Goal: Task Accomplishment & Management: Manage account settings

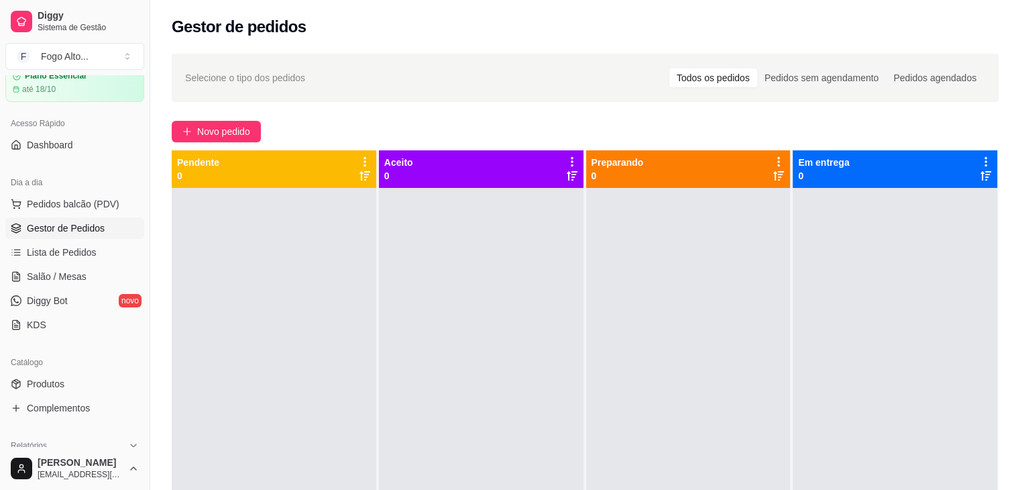
scroll to position [5, 0]
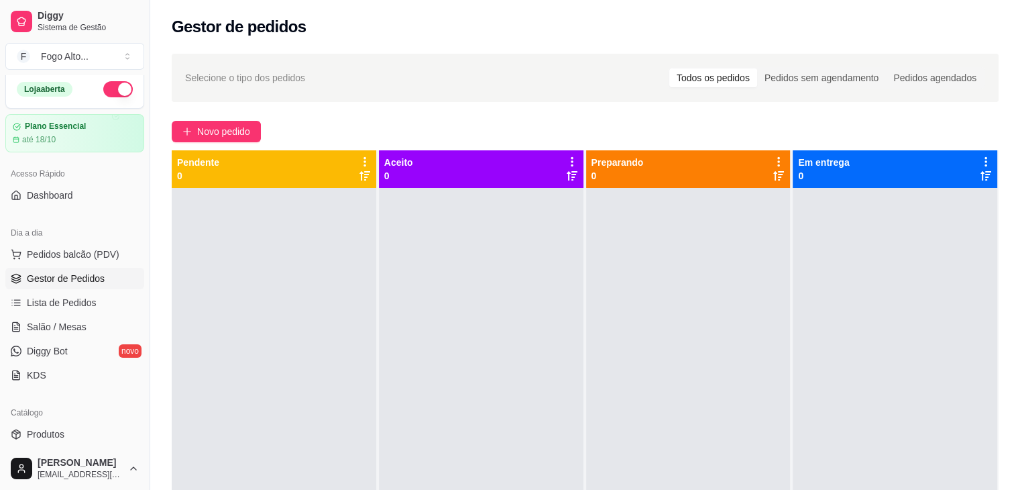
click at [176, 38] on div "Gestor de pedidos" at bounding box center [585, 23] width 870 height 46
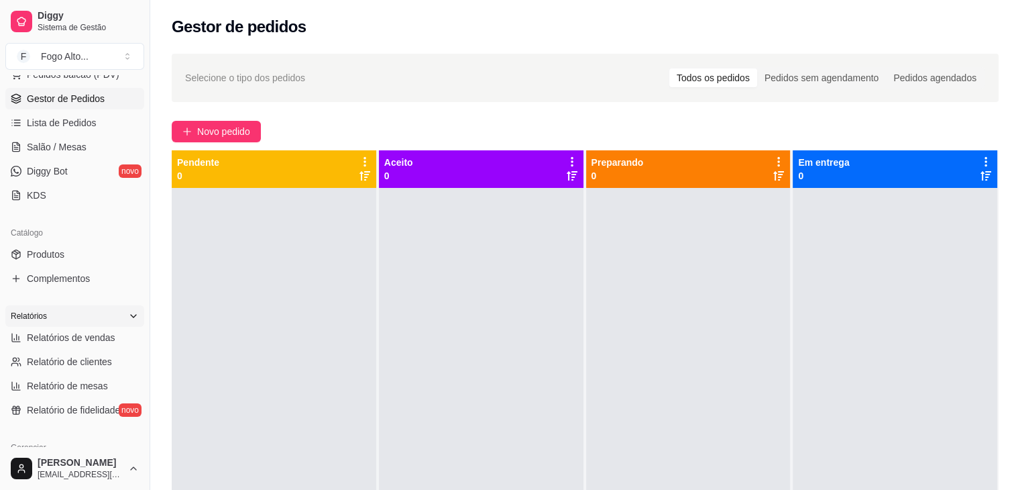
scroll to position [207, 0]
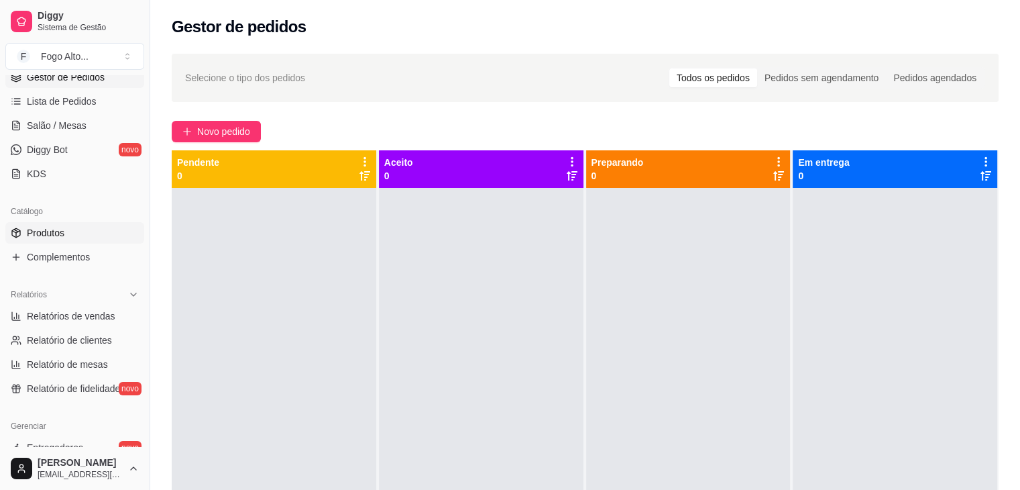
click at [46, 239] on link "Produtos" at bounding box center [74, 232] width 139 height 21
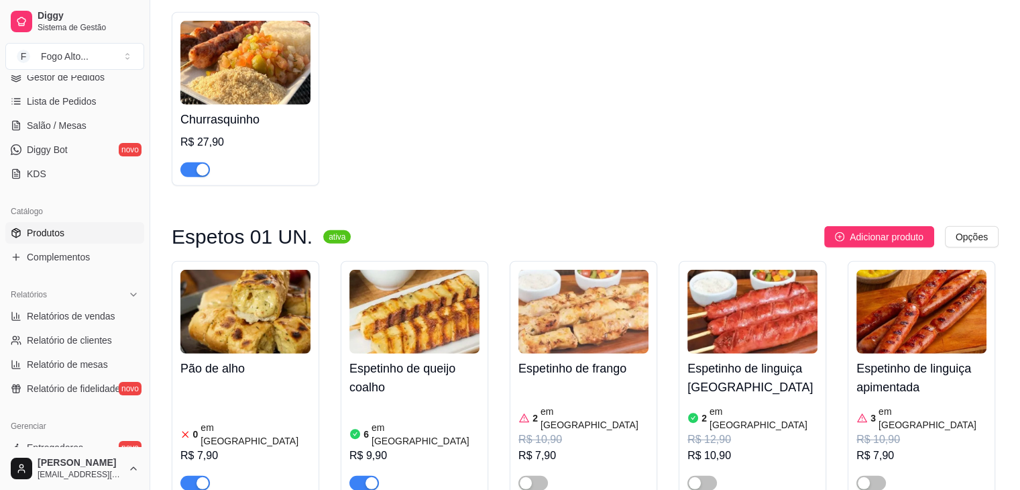
scroll to position [3890, 0]
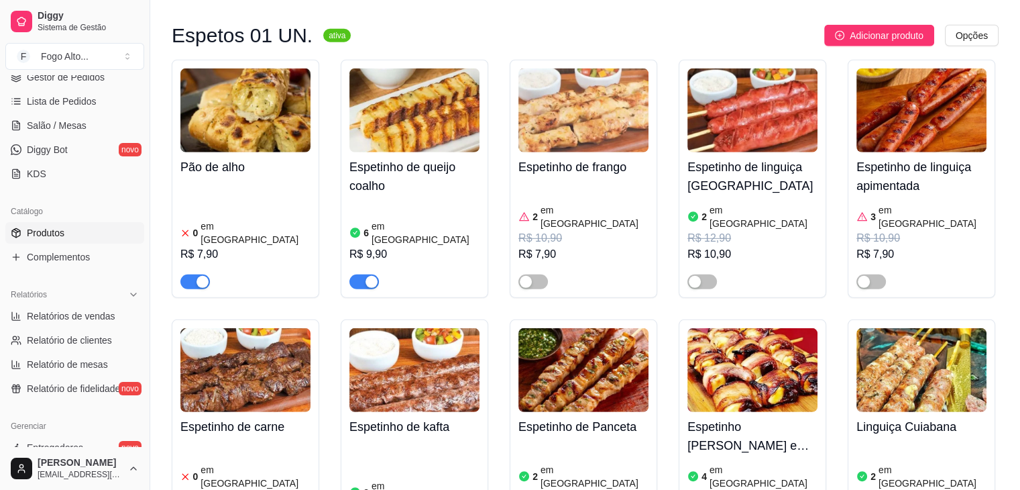
click at [231, 441] on div "0 em estoque R$ 12,90 R$ 10,90" at bounding box center [245, 494] width 130 height 107
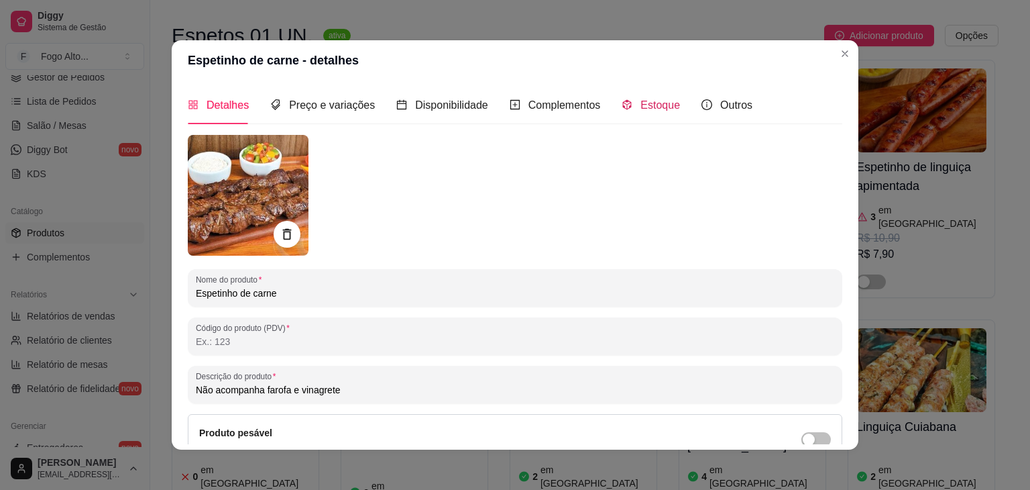
click at [641, 105] on span "Estoque" at bounding box center [661, 104] width 40 height 11
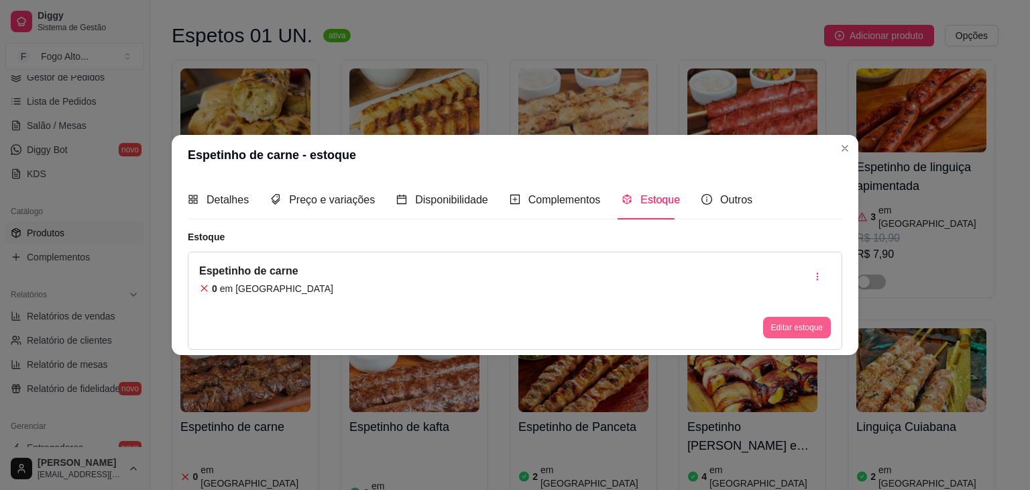
click at [778, 323] on button "Editar estoque" at bounding box center [797, 327] width 68 height 21
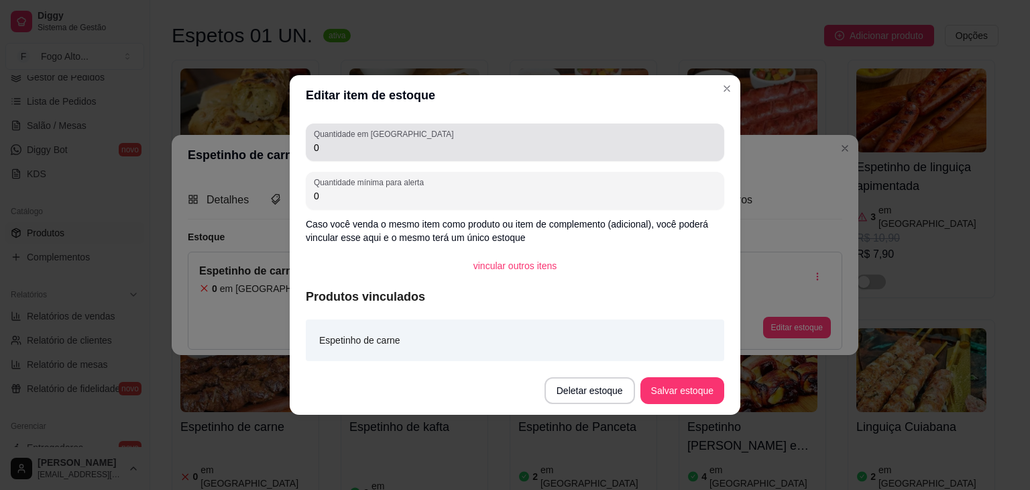
click at [476, 138] on div "0" at bounding box center [515, 142] width 402 height 27
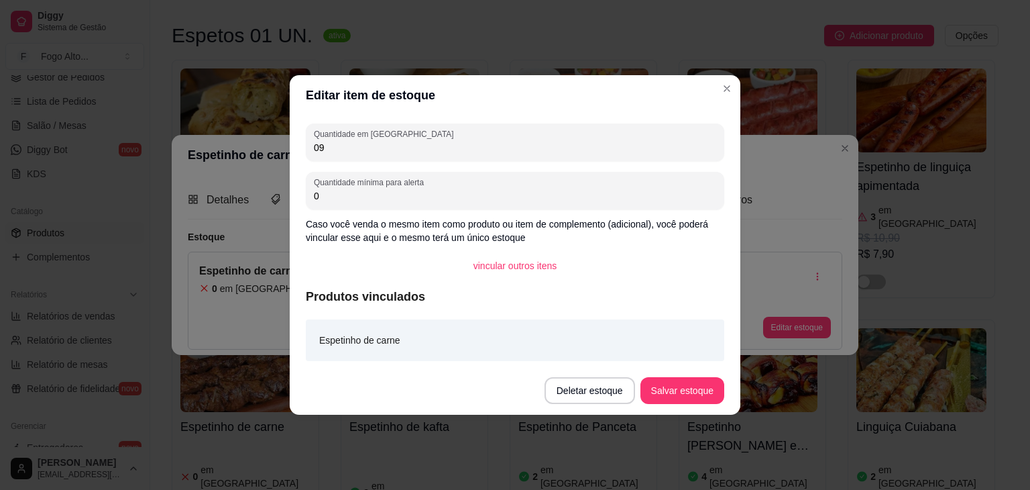
type input "0"
type input "9"
click at [673, 388] on button "Salvar estoque" at bounding box center [683, 390] width 84 height 27
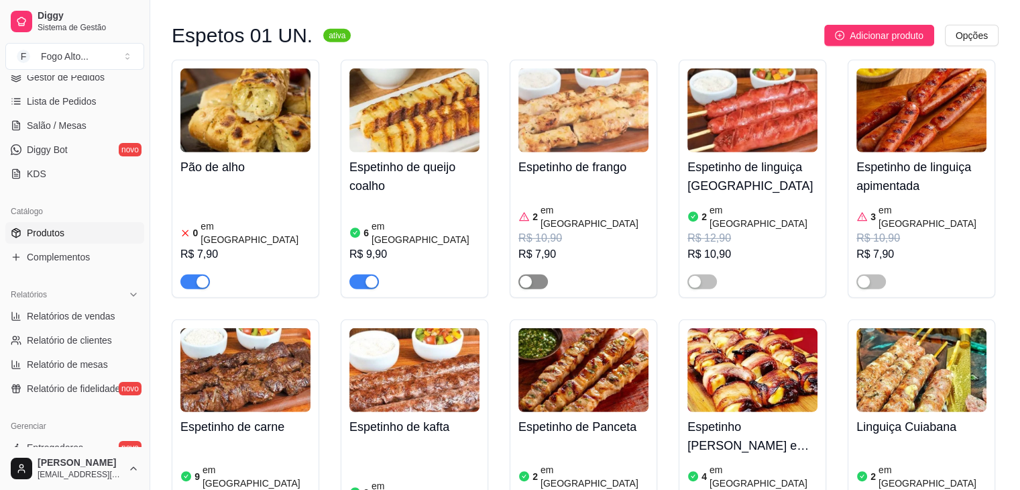
click at [527, 276] on div "button" at bounding box center [526, 282] width 12 height 12
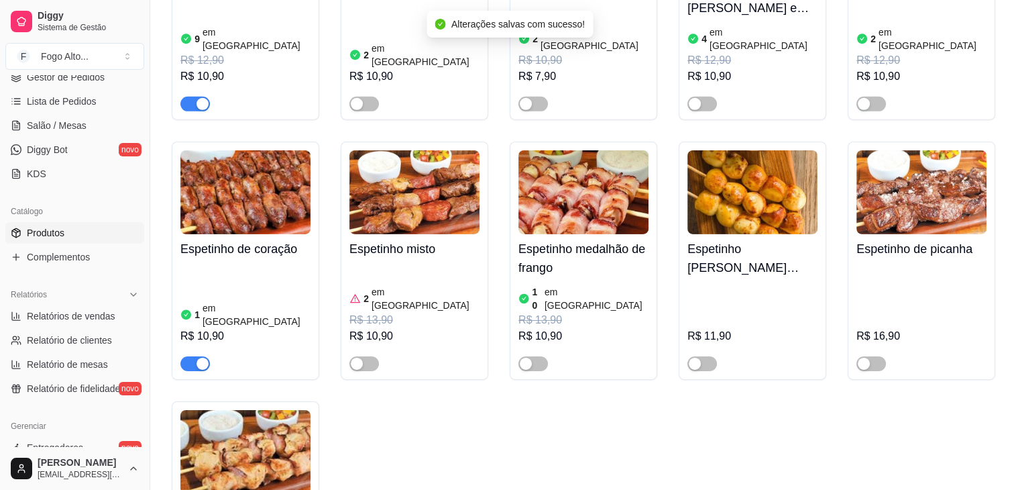
scroll to position [4494, 0]
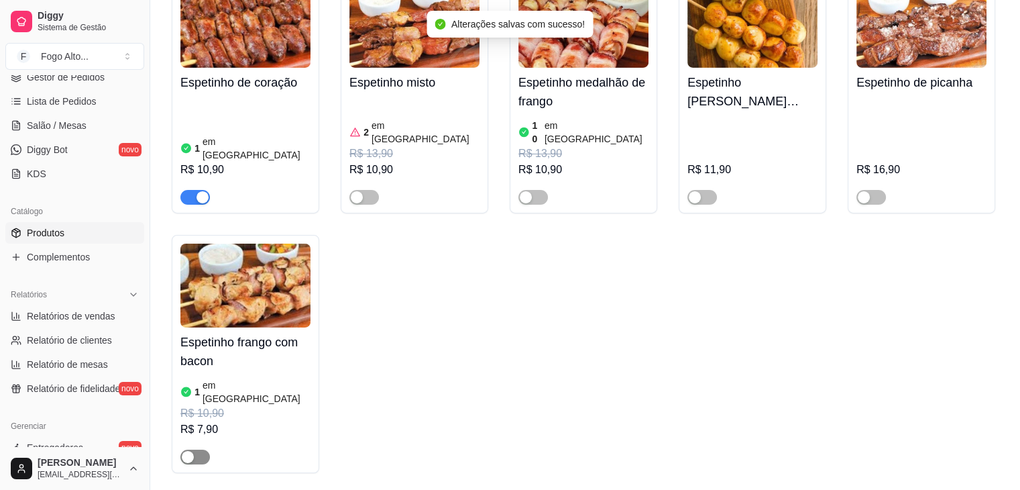
click at [186, 451] on div "button" at bounding box center [188, 457] width 12 height 12
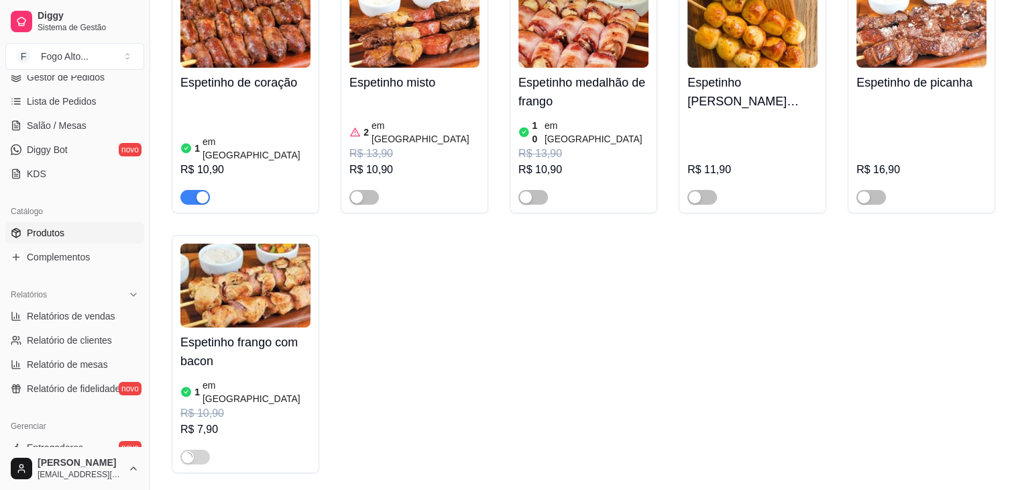
click at [243, 243] on img at bounding box center [245, 285] width 130 height 84
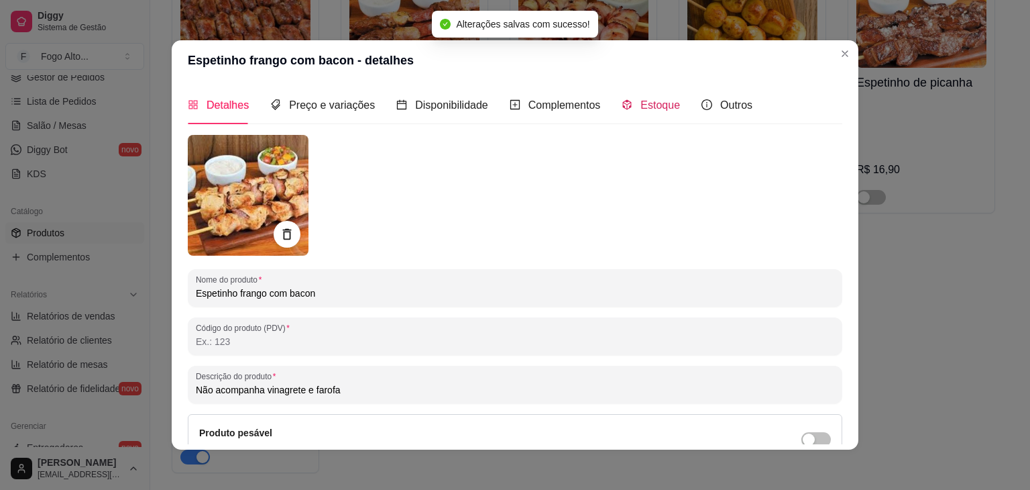
click at [657, 110] on span "Estoque" at bounding box center [661, 104] width 40 height 11
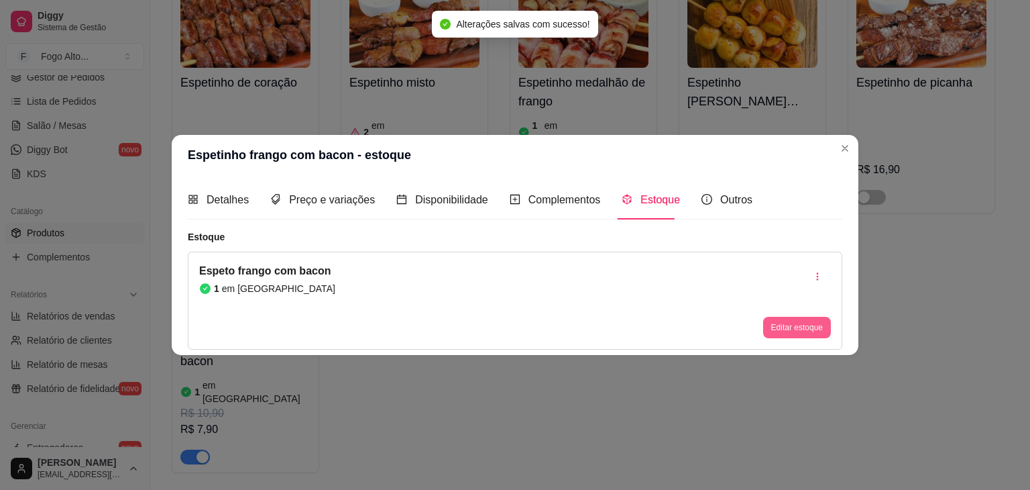
click at [798, 331] on button "Editar estoque" at bounding box center [797, 327] width 68 height 21
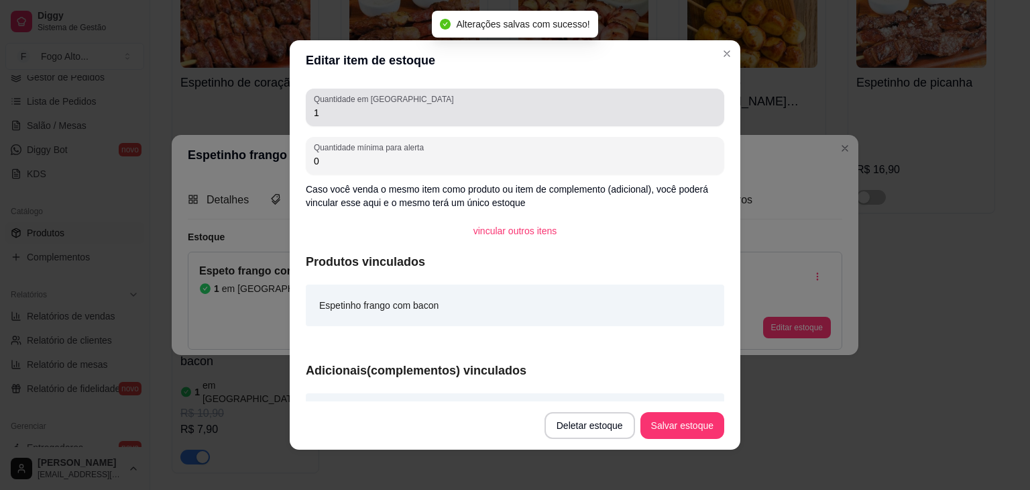
click at [405, 111] on input "1" at bounding box center [515, 112] width 402 height 13
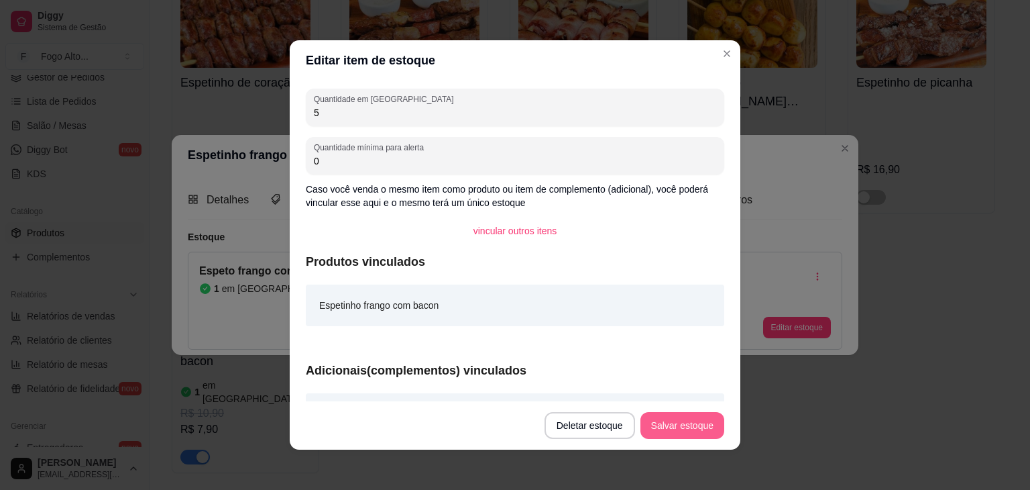
type input "5"
click at [688, 433] on button "Salvar estoque" at bounding box center [683, 425] width 84 height 27
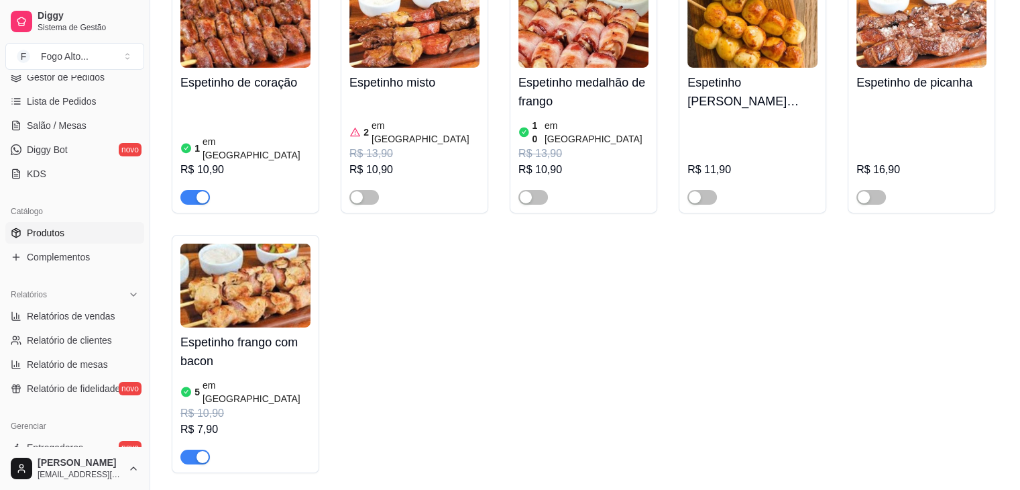
click at [282, 378] on div "5 em [GEOGRAPHIC_DATA]" at bounding box center [245, 391] width 130 height 27
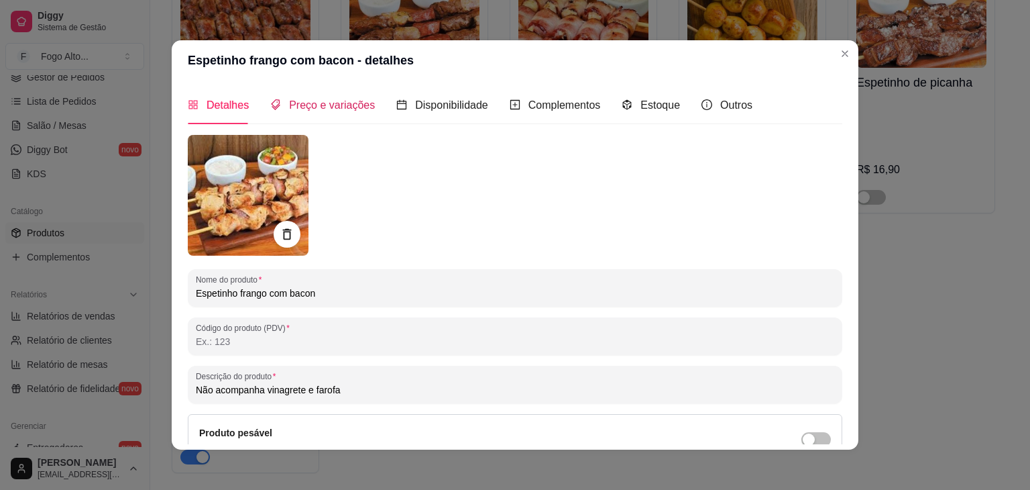
click at [336, 104] on span "Preço e variações" at bounding box center [332, 104] width 86 height 11
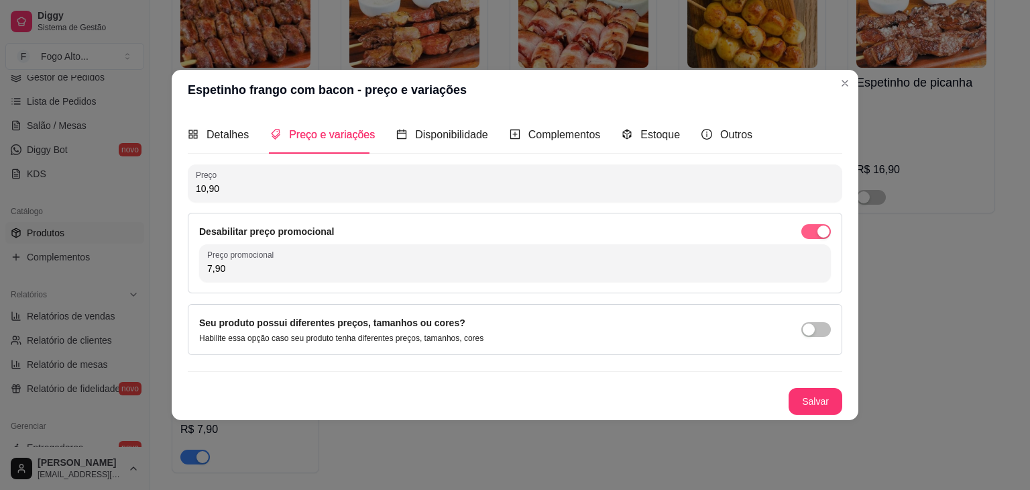
click at [821, 229] on div "button" at bounding box center [824, 231] width 12 height 12
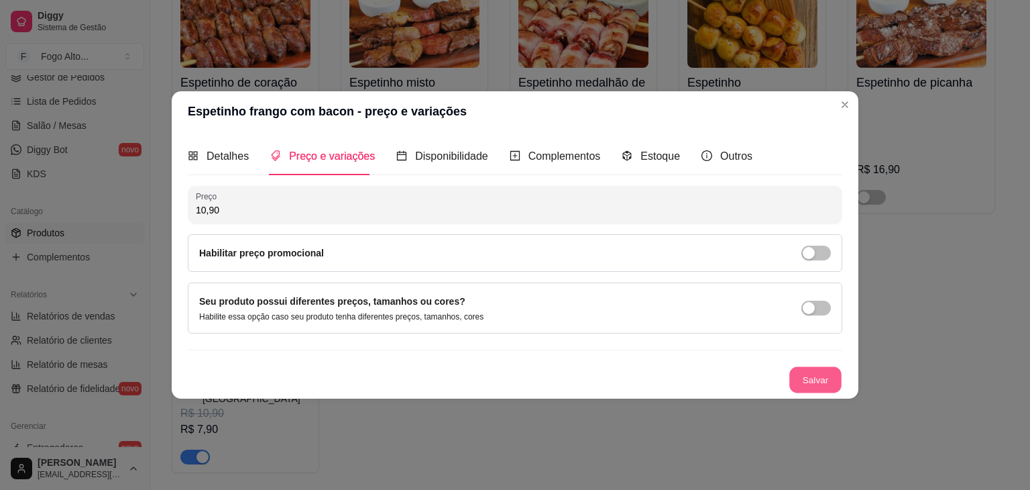
click at [821, 385] on button "Salvar" at bounding box center [815, 380] width 52 height 26
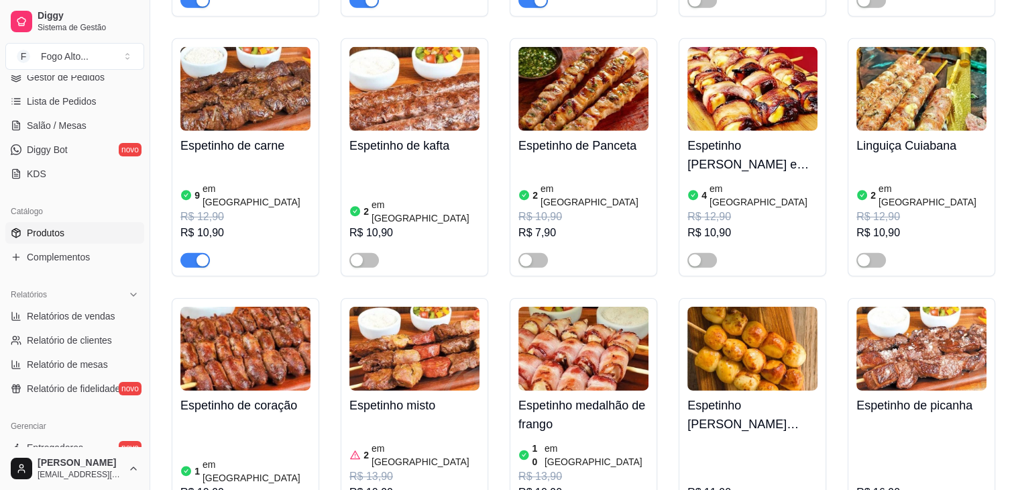
scroll to position [4159, 0]
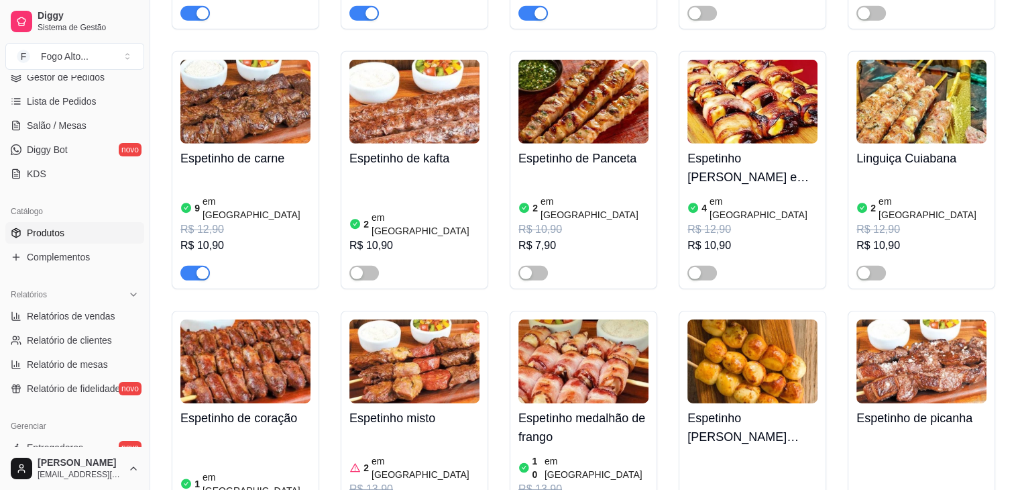
click at [262, 319] on img at bounding box center [245, 361] width 130 height 84
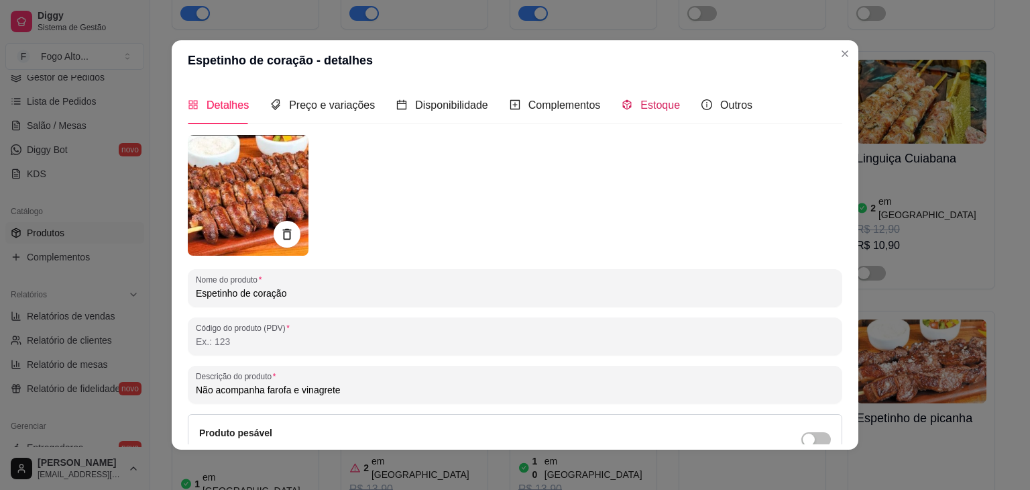
click at [641, 107] on span "Estoque" at bounding box center [661, 104] width 40 height 11
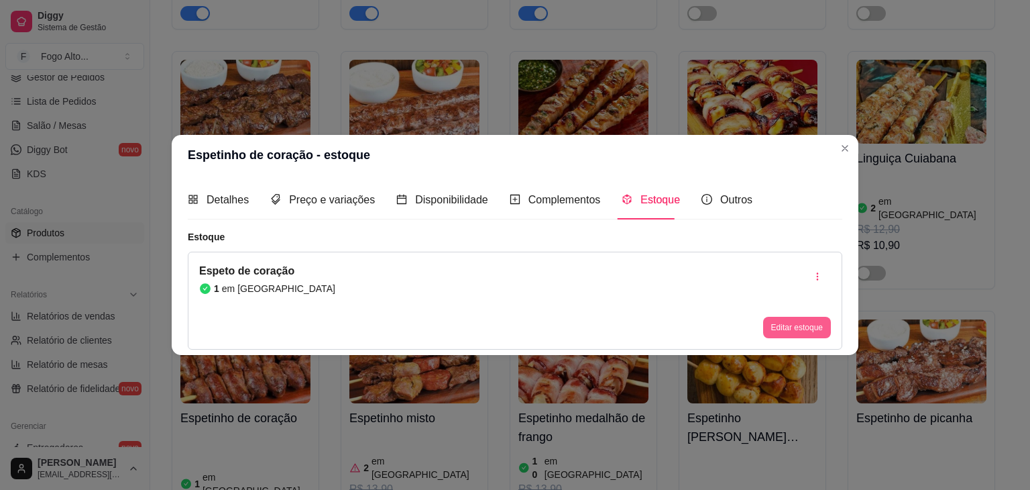
click at [791, 328] on button "Editar estoque" at bounding box center [797, 327] width 68 height 21
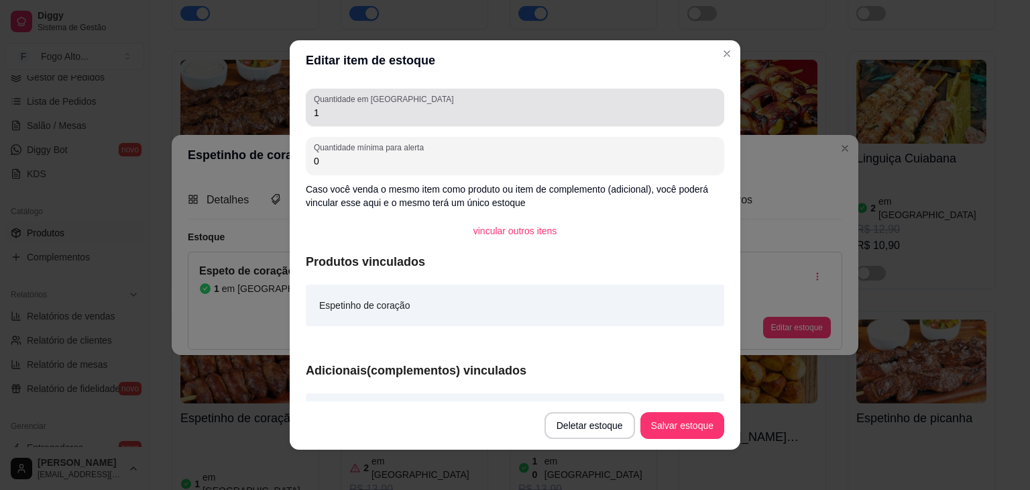
click at [350, 100] on label "Quantidade em [GEOGRAPHIC_DATA]" at bounding box center [386, 98] width 144 height 11
click at [350, 106] on input "1" at bounding box center [515, 112] width 402 height 13
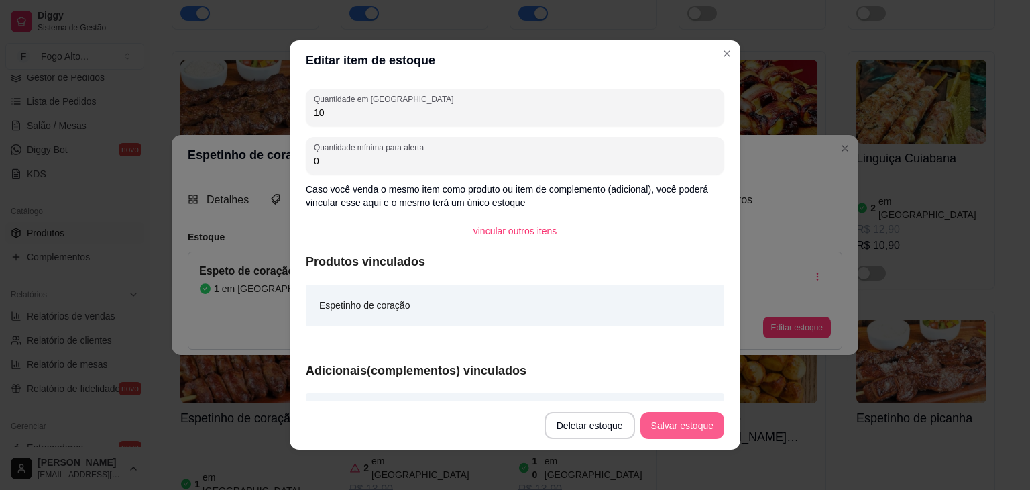
type input "10"
click at [666, 427] on button "Salvar estoque" at bounding box center [683, 425] width 84 height 27
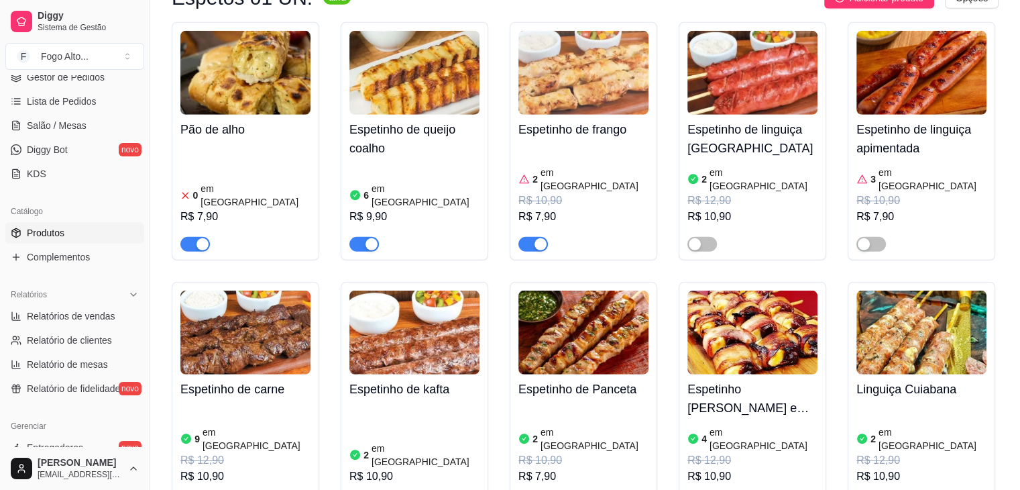
scroll to position [3823, 0]
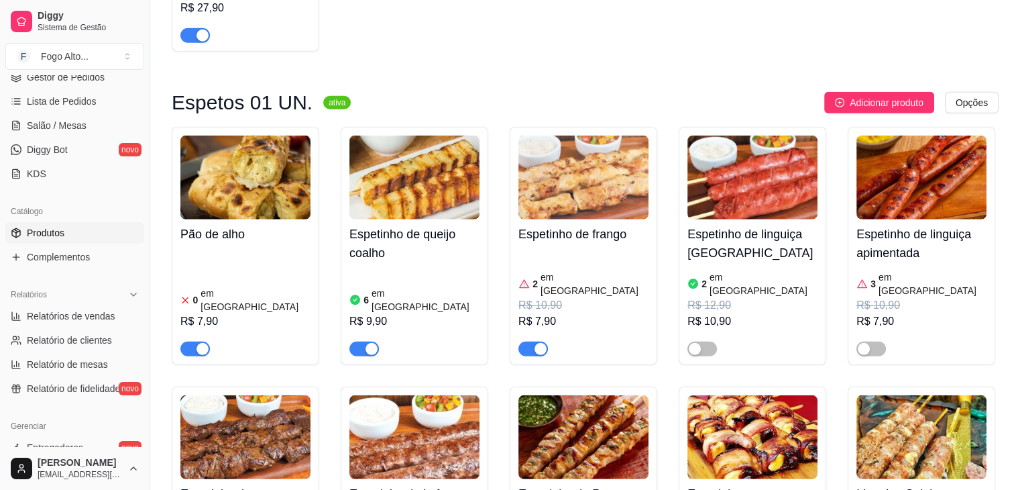
click at [614, 165] on img at bounding box center [583, 177] width 130 height 84
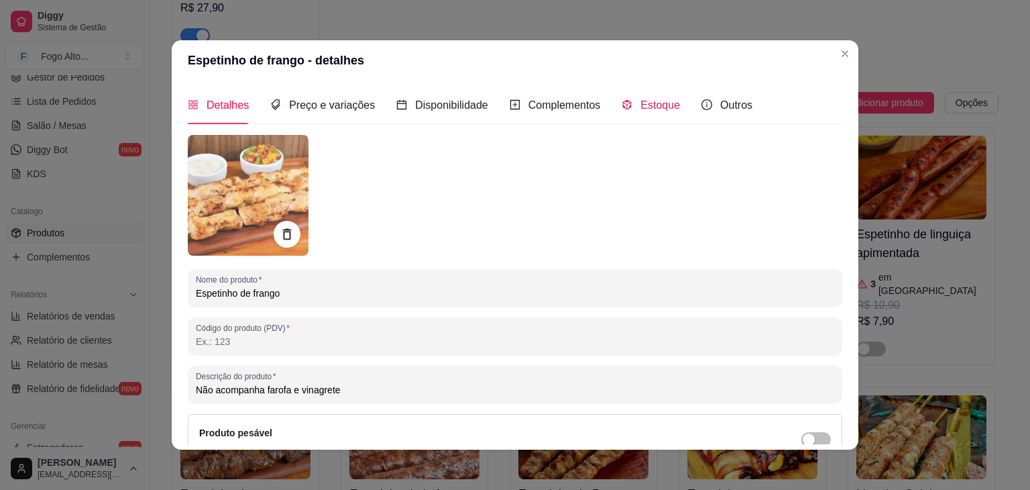
click at [629, 104] on div "Estoque" at bounding box center [651, 105] width 58 height 17
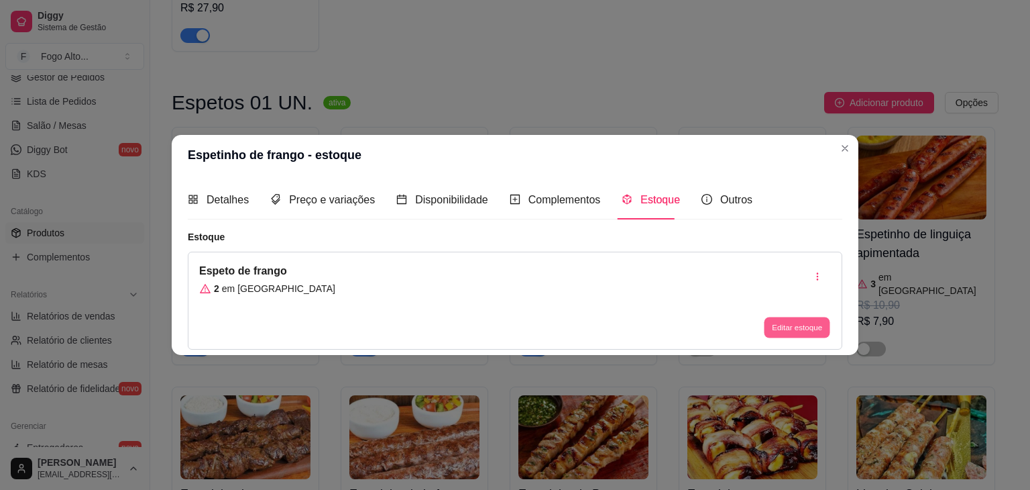
click at [791, 333] on button "Editar estoque" at bounding box center [797, 327] width 66 height 21
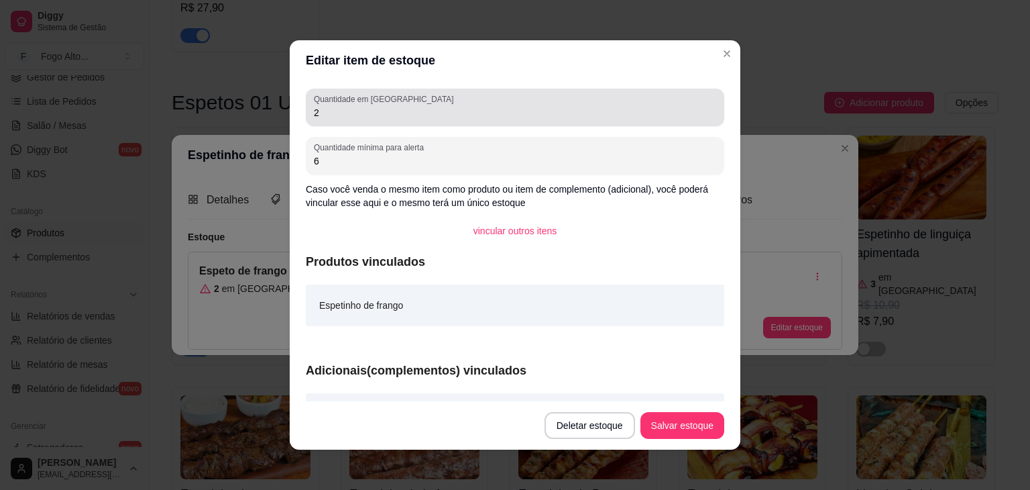
click at [392, 121] on div "Quantidade em estoque 2" at bounding box center [515, 108] width 419 height 38
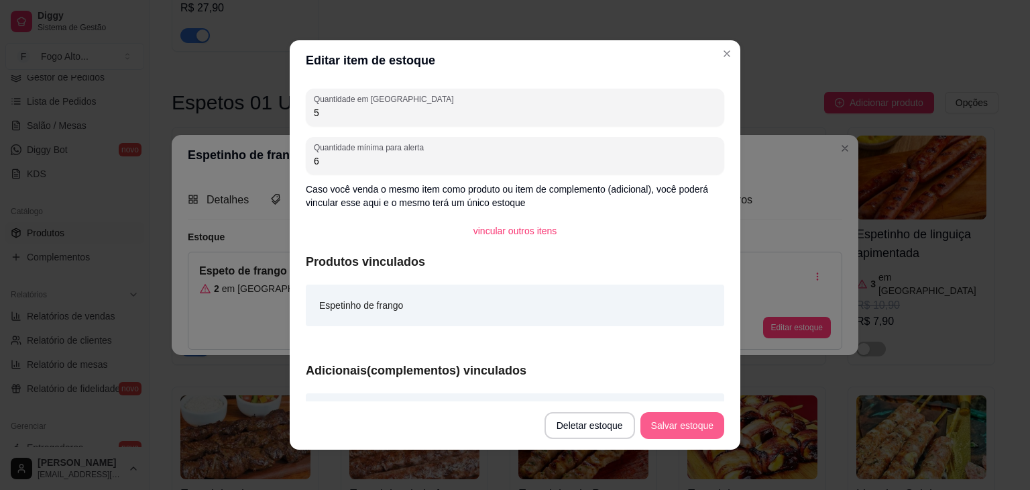
type input "5"
click at [662, 421] on button "Salvar estoque" at bounding box center [683, 425] width 84 height 27
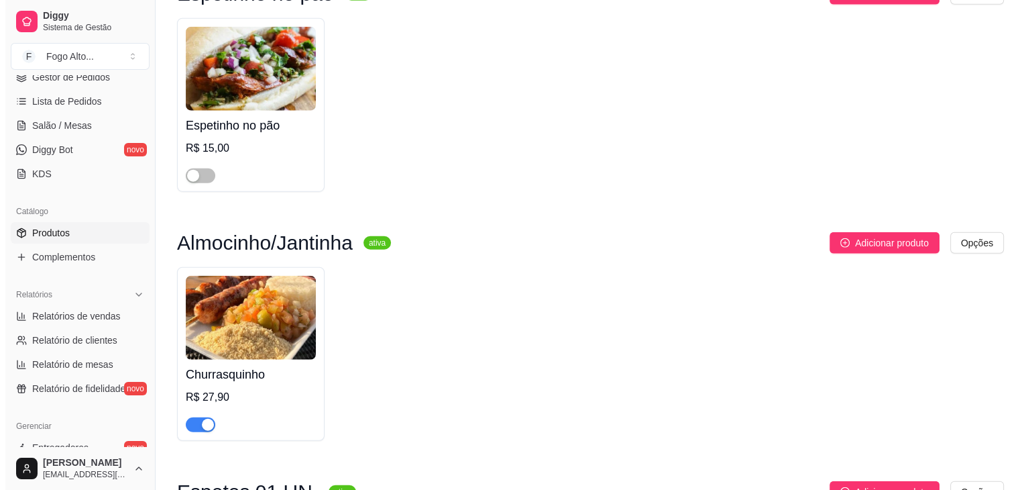
scroll to position [3421, 0]
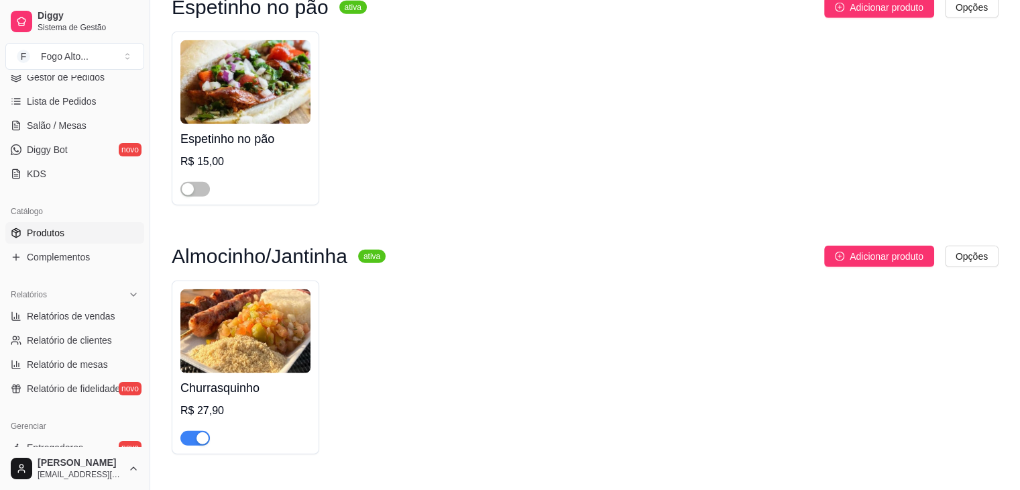
click at [247, 289] on img at bounding box center [245, 331] width 130 height 84
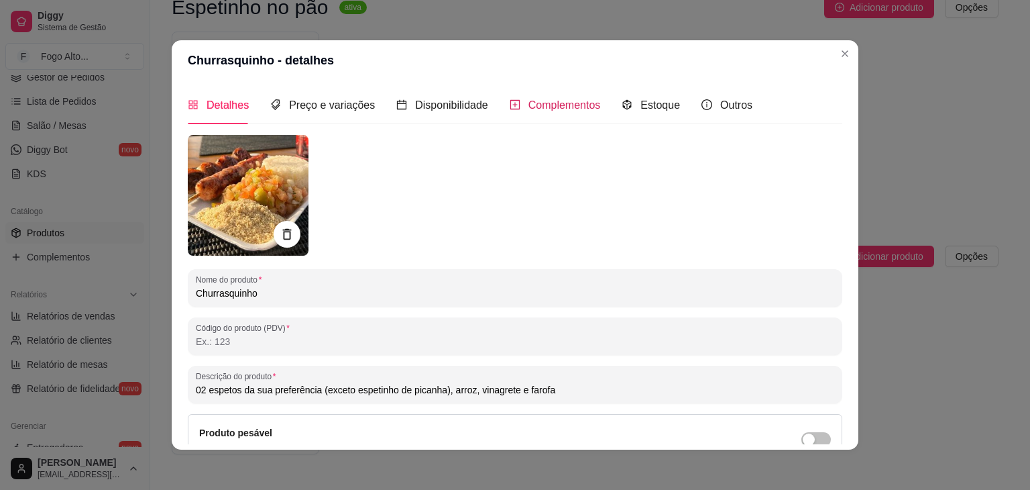
click at [529, 106] on span "Complementos" at bounding box center [565, 104] width 72 height 11
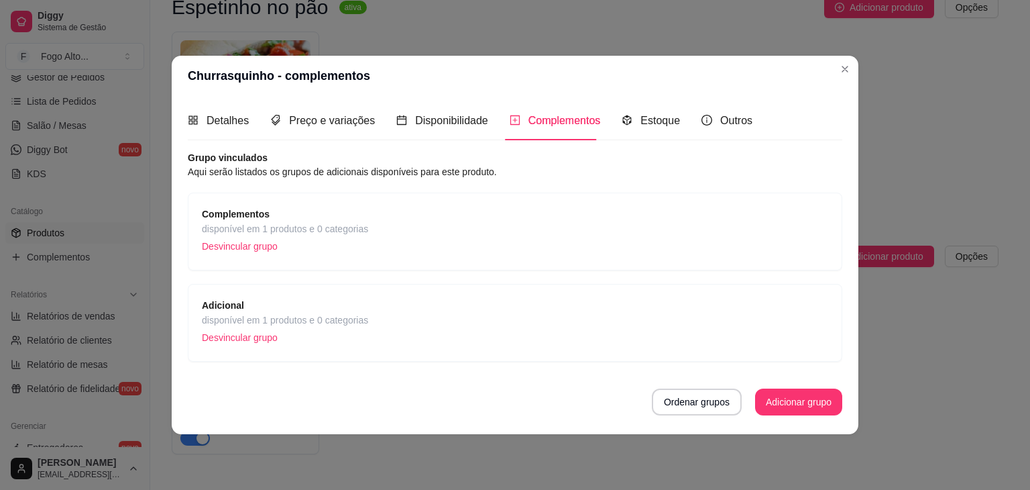
click at [472, 206] on div "Complementos disponível em 1 produtos e 0 categorias Desvincular grupo" at bounding box center [515, 232] width 655 height 78
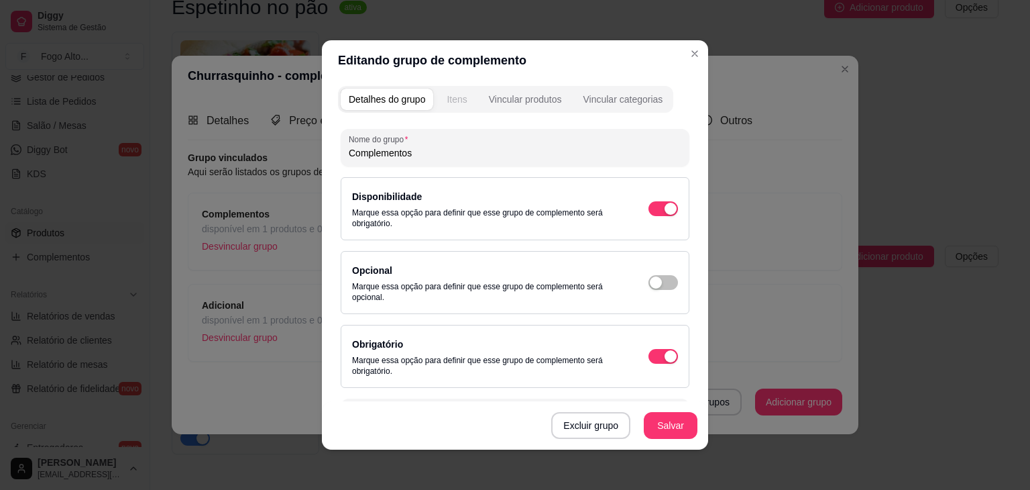
click at [461, 103] on div "Itens" at bounding box center [457, 99] width 20 height 13
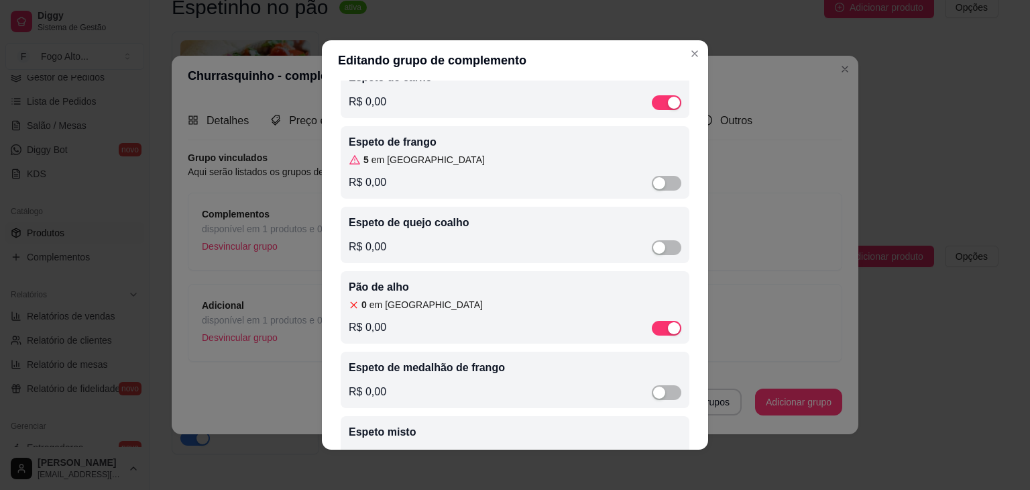
scroll to position [67, 0]
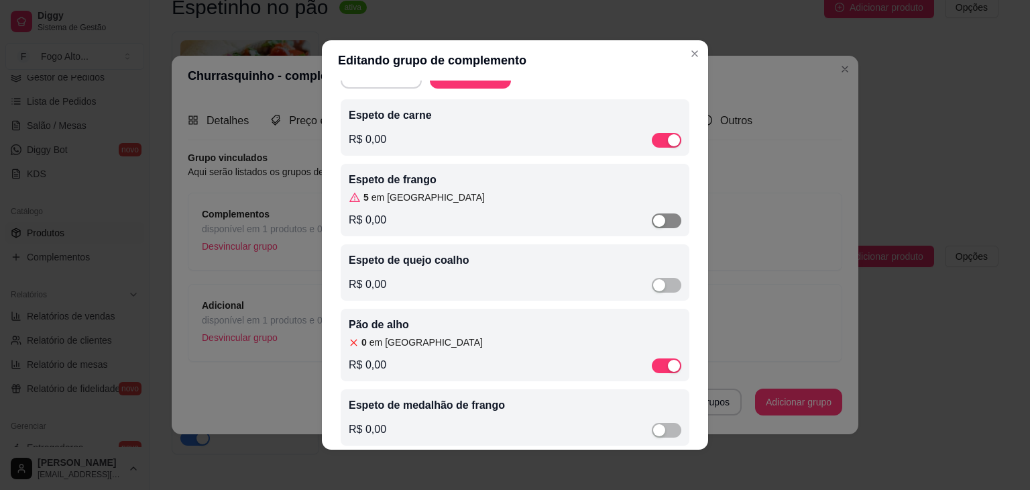
click at [653, 225] on div "button" at bounding box center [659, 221] width 12 height 12
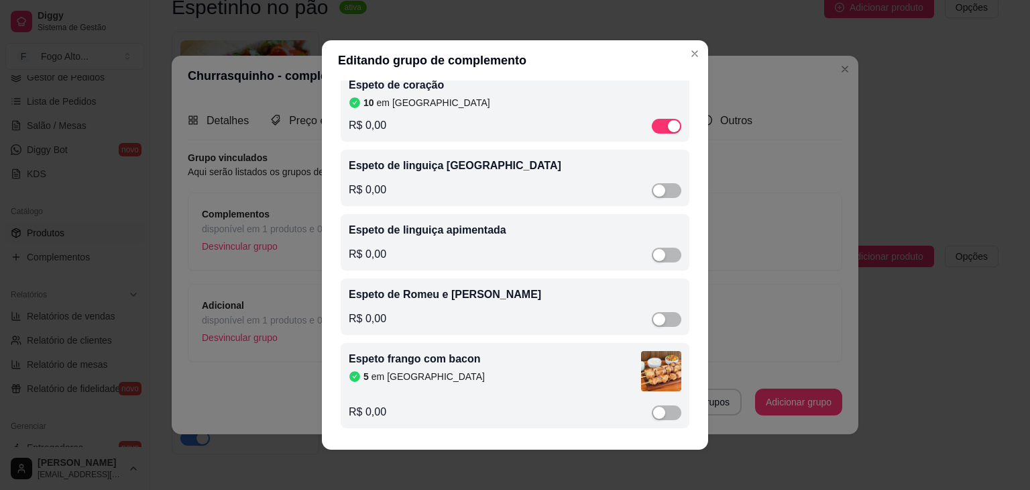
scroll to position [606, 0]
click at [653, 410] on div "button" at bounding box center [659, 412] width 12 height 12
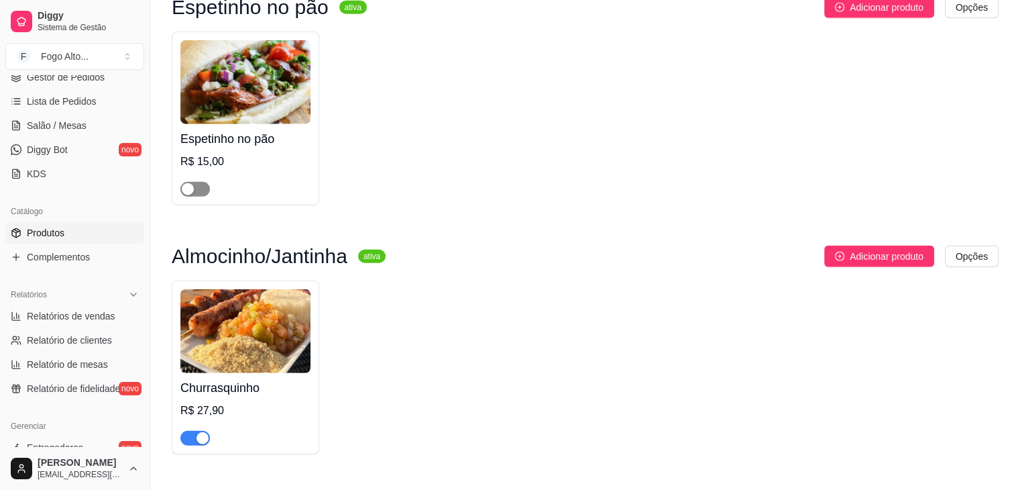
click at [189, 183] on div "button" at bounding box center [188, 189] width 12 height 12
click at [244, 62] on img at bounding box center [245, 82] width 130 height 84
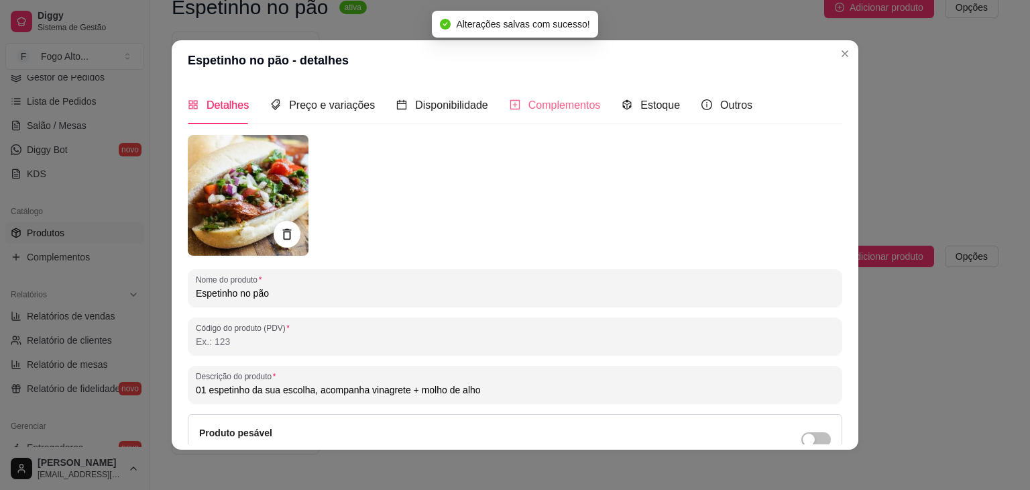
click at [523, 115] on div "Complementos" at bounding box center [555, 105] width 91 height 38
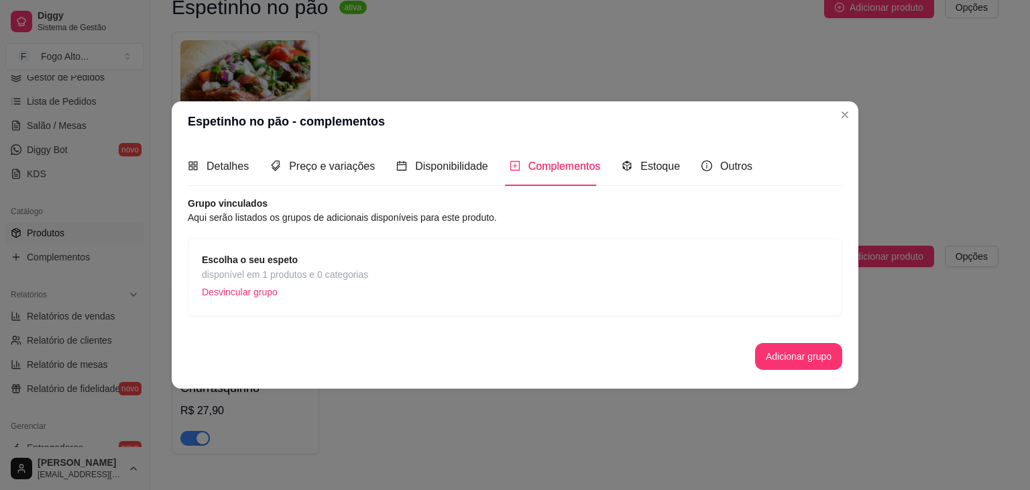
click at [632, 254] on div "Escolha o seu espeto disponível em 1 produtos e 0 categorias Desvincular grupo" at bounding box center [515, 277] width 626 height 50
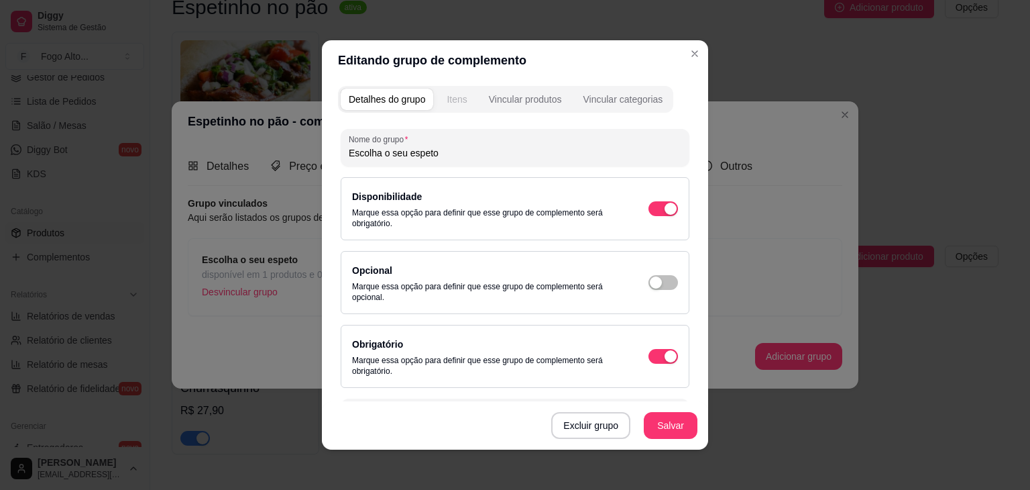
click at [453, 98] on div "Itens" at bounding box center [457, 99] width 20 height 13
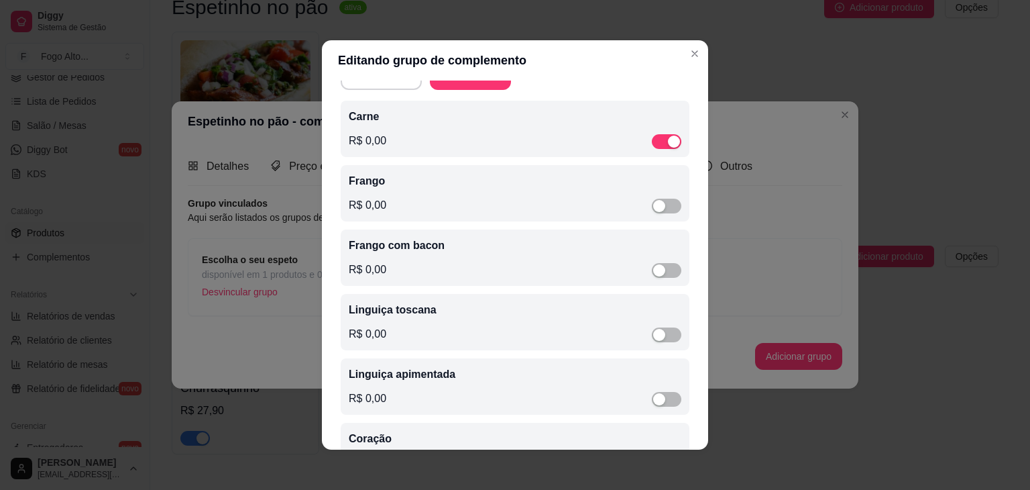
scroll to position [67, 0]
click at [653, 209] on div "button" at bounding box center [659, 205] width 12 height 12
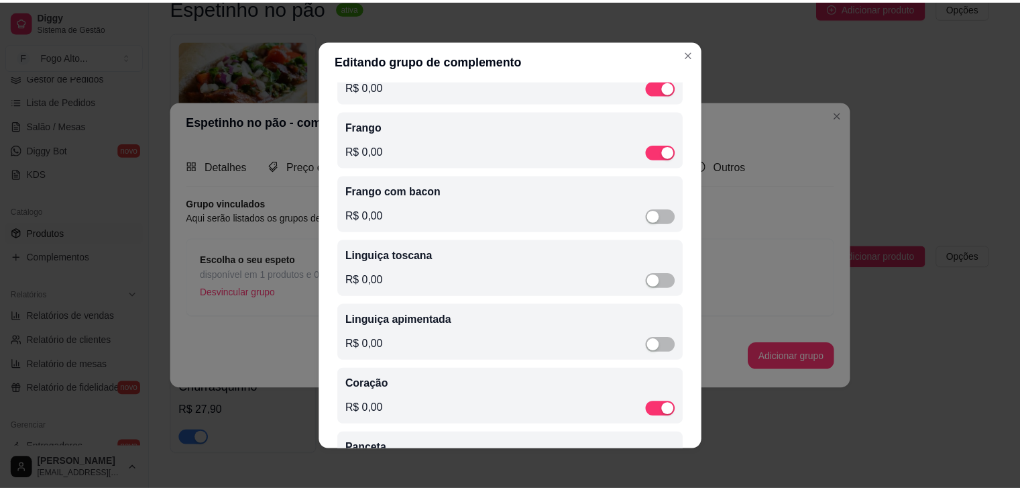
scroll to position [118, 0]
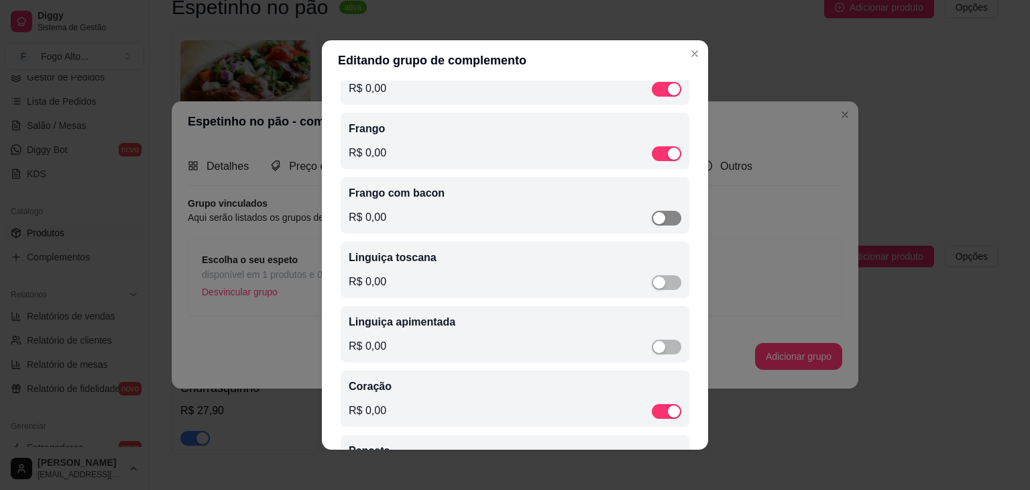
click at [653, 222] on div "button" at bounding box center [659, 218] width 12 height 12
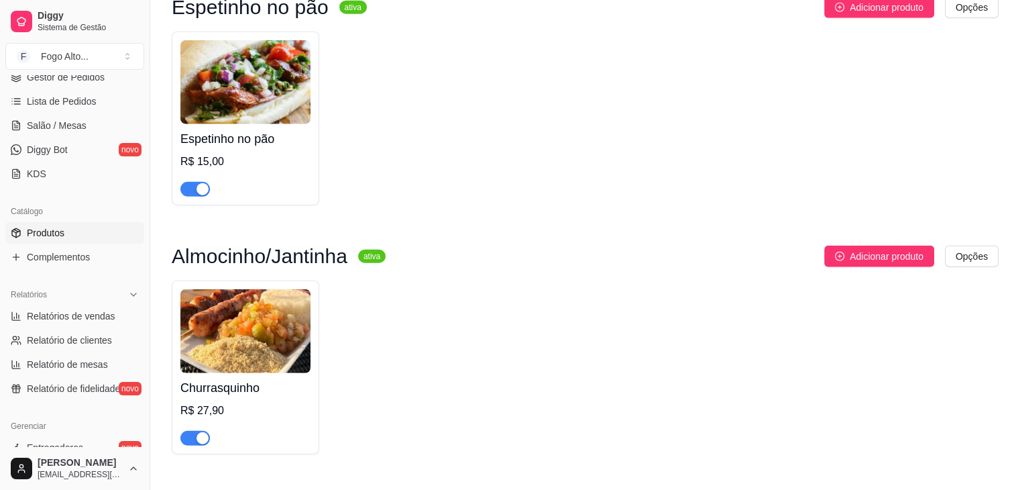
click at [597, 280] on div "Churrasquinho R$ 27,90" at bounding box center [585, 367] width 827 height 174
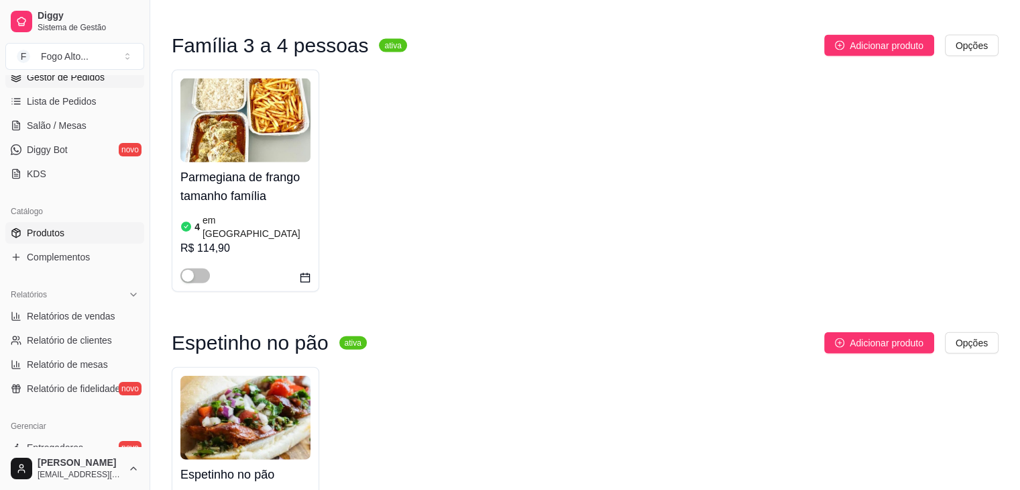
scroll to position [5, 0]
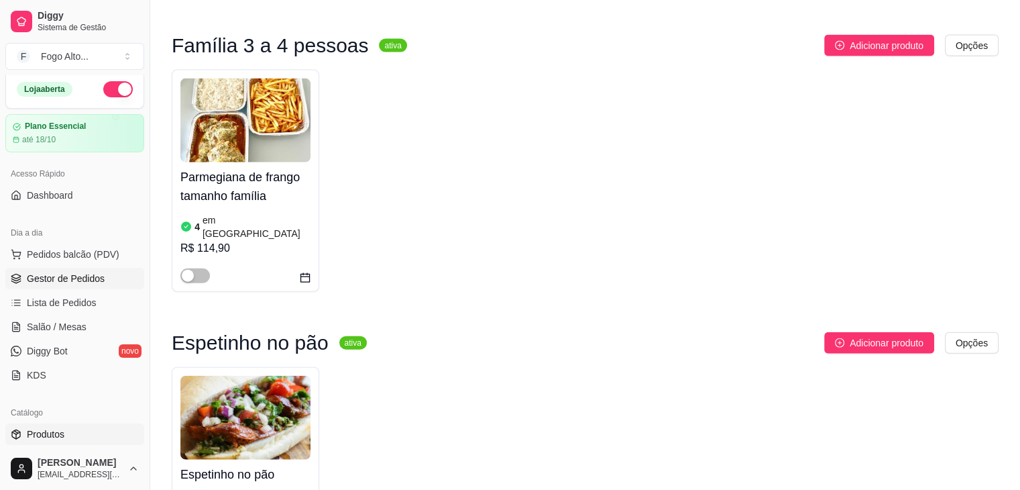
click at [78, 279] on span "Gestor de Pedidos" at bounding box center [66, 278] width 78 height 13
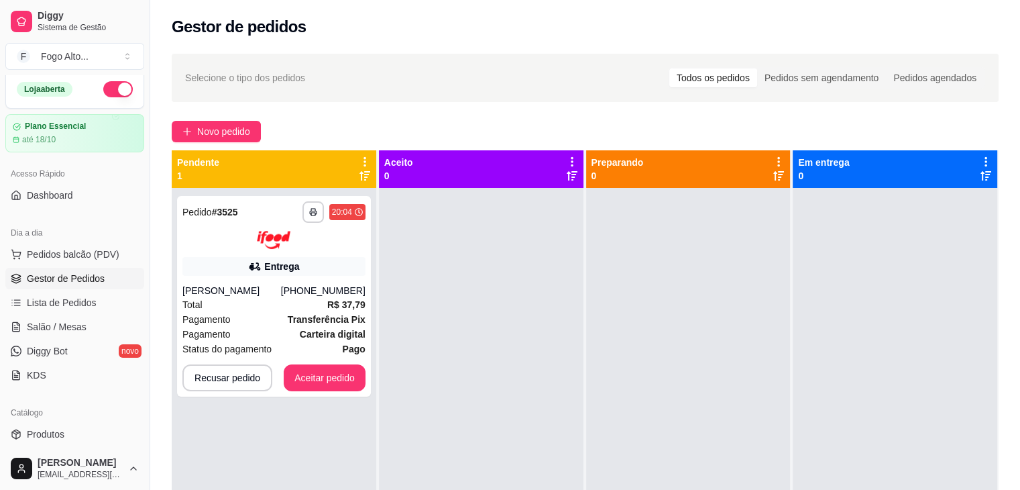
click at [78, 279] on span "Gestor de Pedidos" at bounding box center [66, 278] width 78 height 13
click at [281, 284] on div "[PERSON_NAME]" at bounding box center [231, 290] width 99 height 13
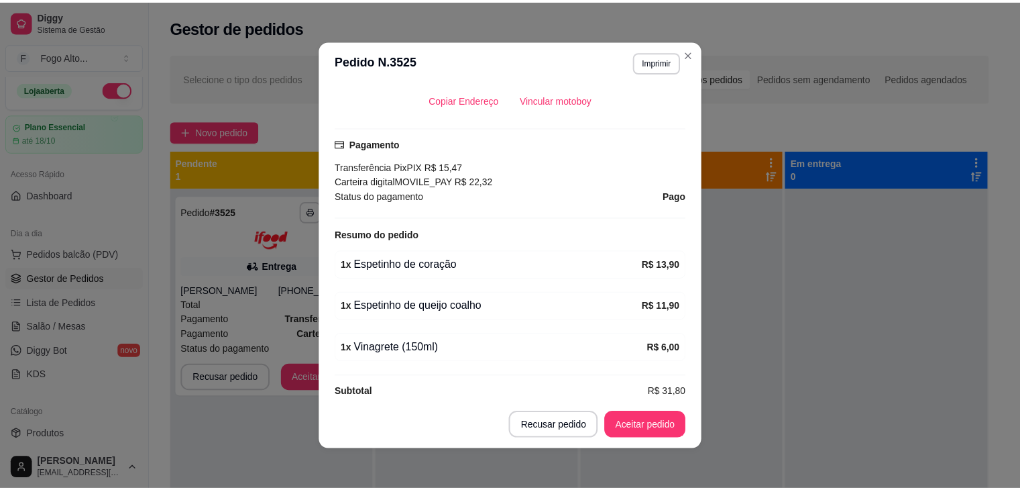
scroll to position [3, 0]
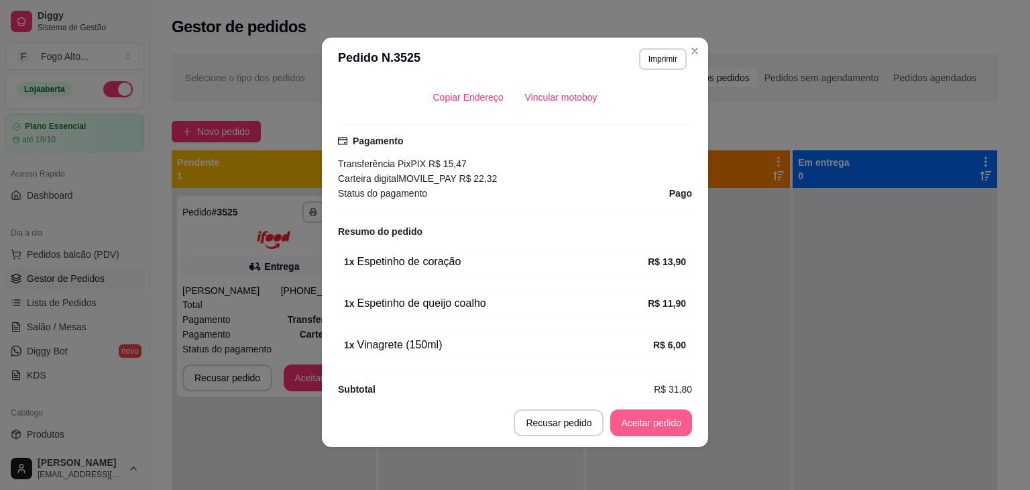
click at [658, 421] on button "Aceitar pedido" at bounding box center [651, 422] width 82 height 27
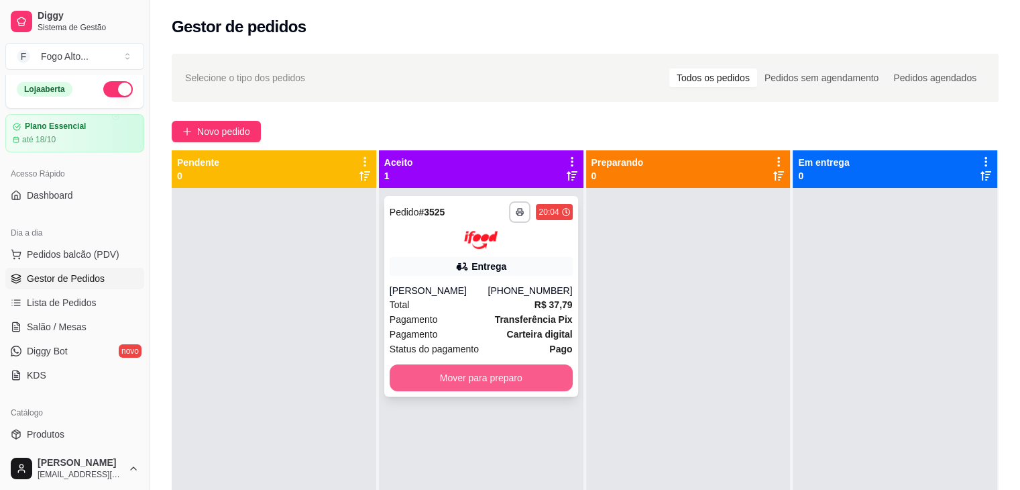
click at [489, 371] on button "Mover para preparo" at bounding box center [481, 377] width 183 height 27
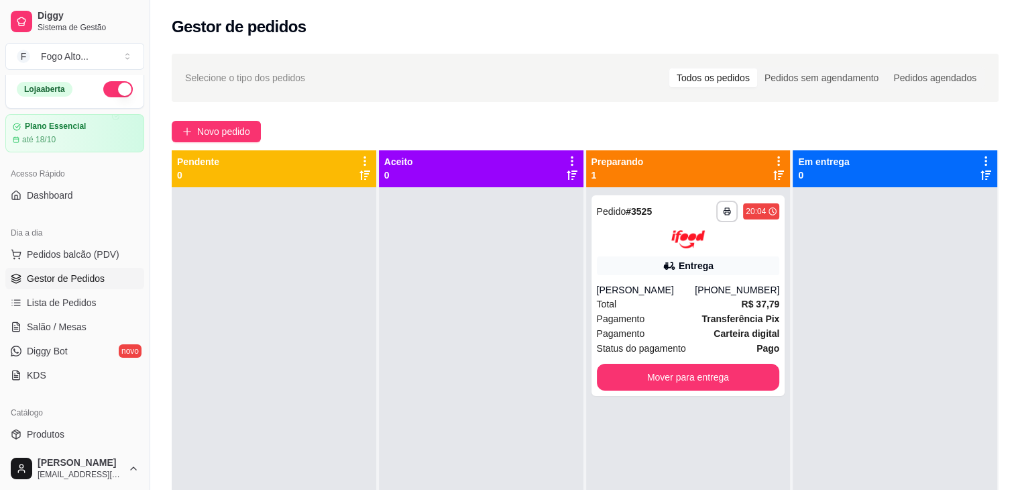
scroll to position [0, 0]
